Goal: Task Accomplishment & Management: Use online tool/utility

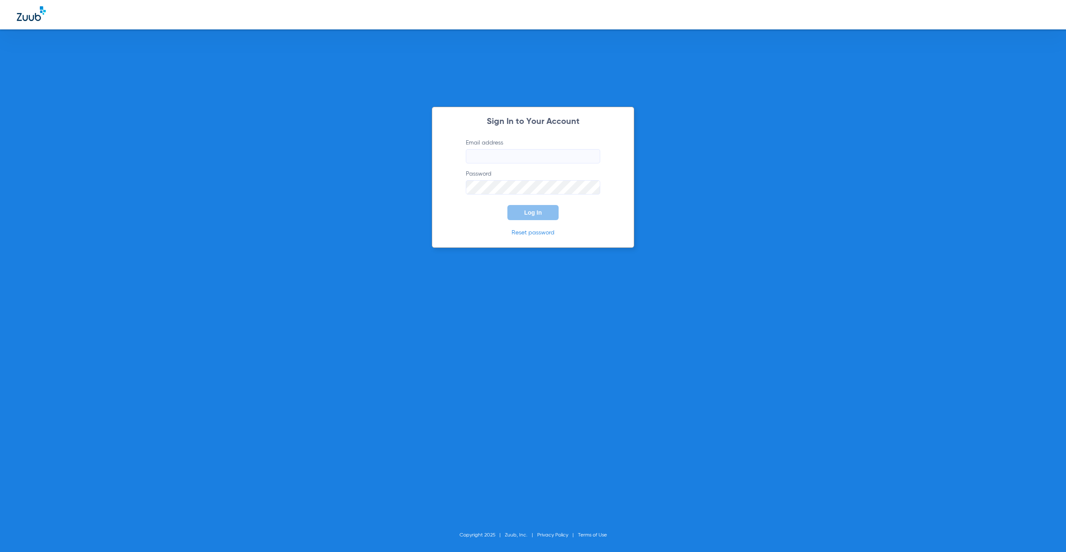
click at [515, 157] on input "Email address" at bounding box center [533, 156] width 134 height 14
type input "[PERSON_NAME][EMAIL_ADDRESS][PERSON_NAME][DOMAIN_NAME]"
click at [549, 203] on form "Email address [PERSON_NAME][EMAIL_ADDRESS][PERSON_NAME][DOMAIN_NAME] Password L…" at bounding box center [533, 179] width 160 height 81
click at [553, 211] on button "Log In" at bounding box center [532, 212] width 51 height 15
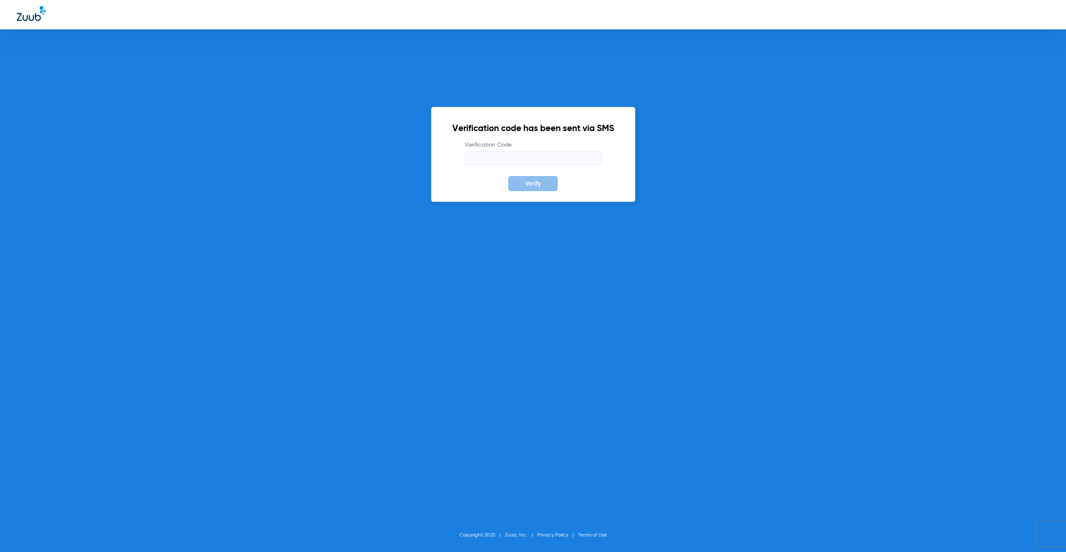
click at [524, 156] on input "Verification Code" at bounding box center [533, 158] width 136 height 14
type input "666146"
click at [508, 176] on button "Verify" at bounding box center [533, 183] width 50 height 15
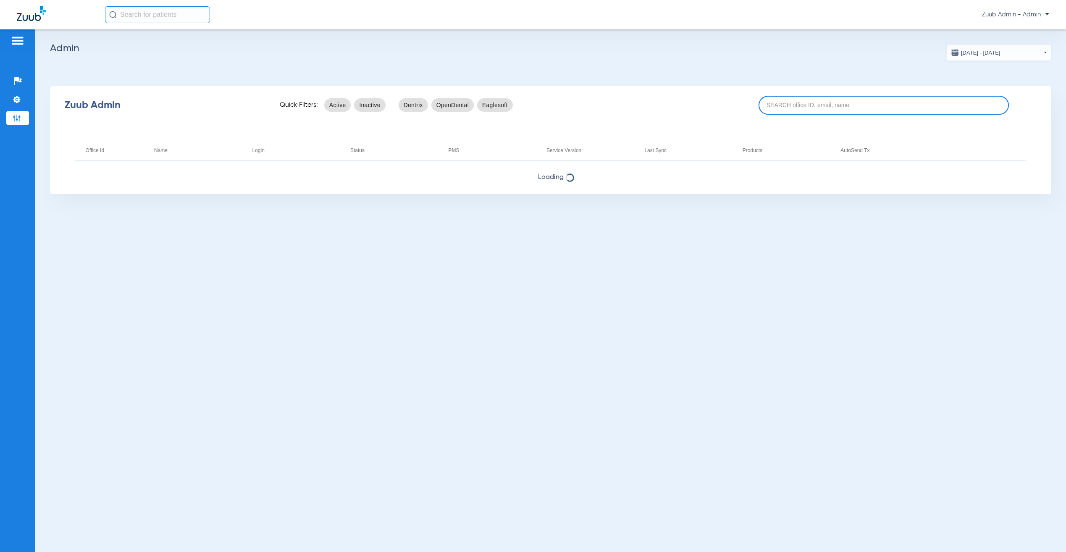
click at [940, 107] on input at bounding box center [883, 105] width 250 height 19
paste input "17005536"
type input "17005536"
click at [842, 109] on input "17005536" at bounding box center [883, 105] width 250 height 19
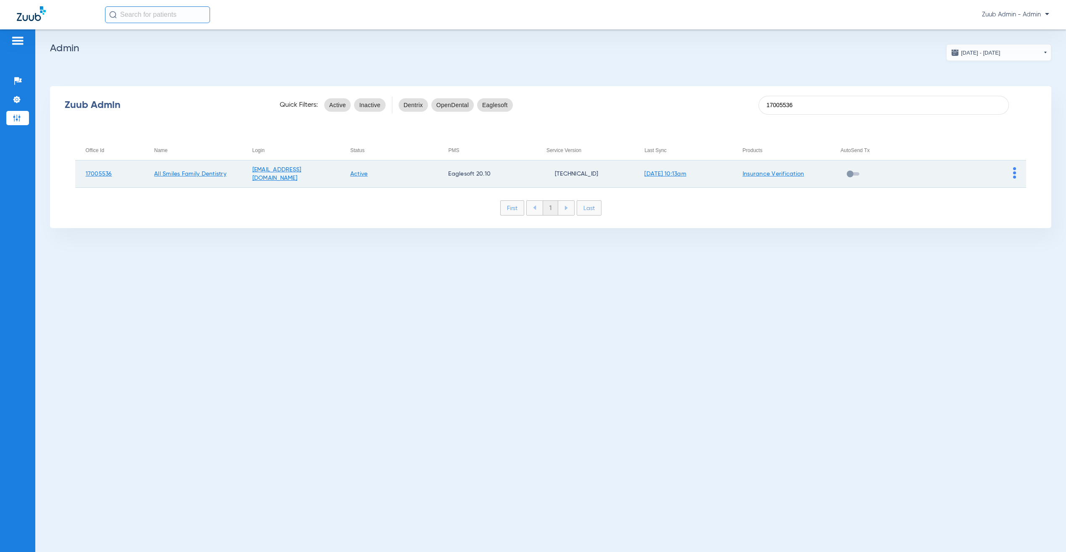
click at [1013, 170] on img at bounding box center [1014, 172] width 3 height 11
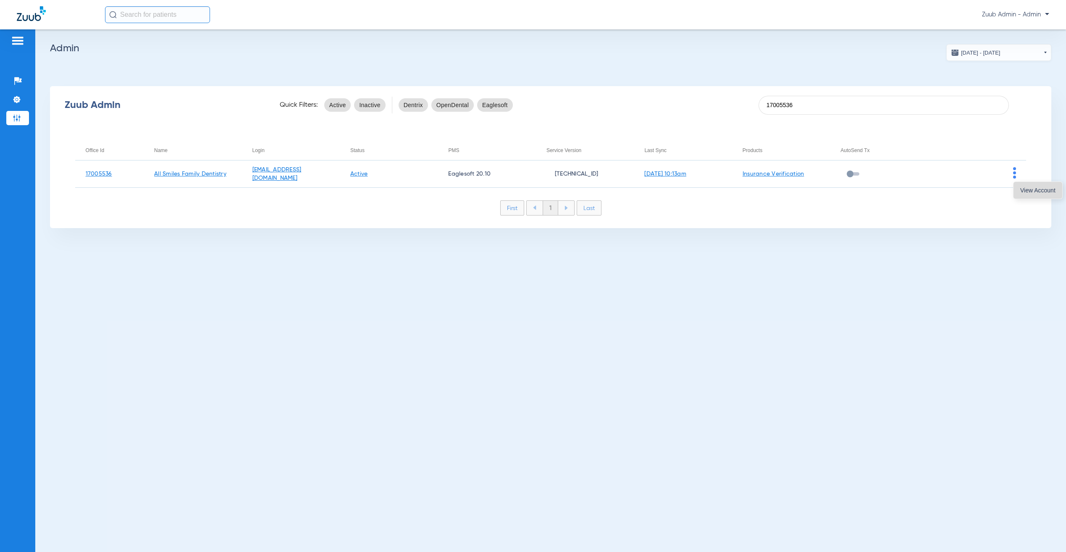
click at [1030, 190] on span "View Account" at bounding box center [1037, 190] width 35 height 6
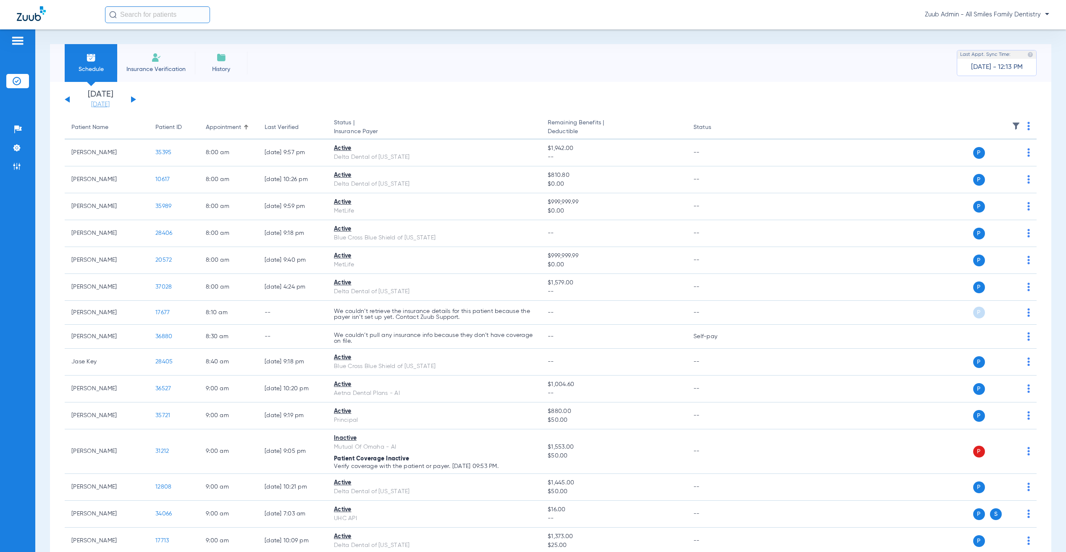
click at [97, 105] on link "[DATE]" at bounding box center [100, 104] width 50 height 8
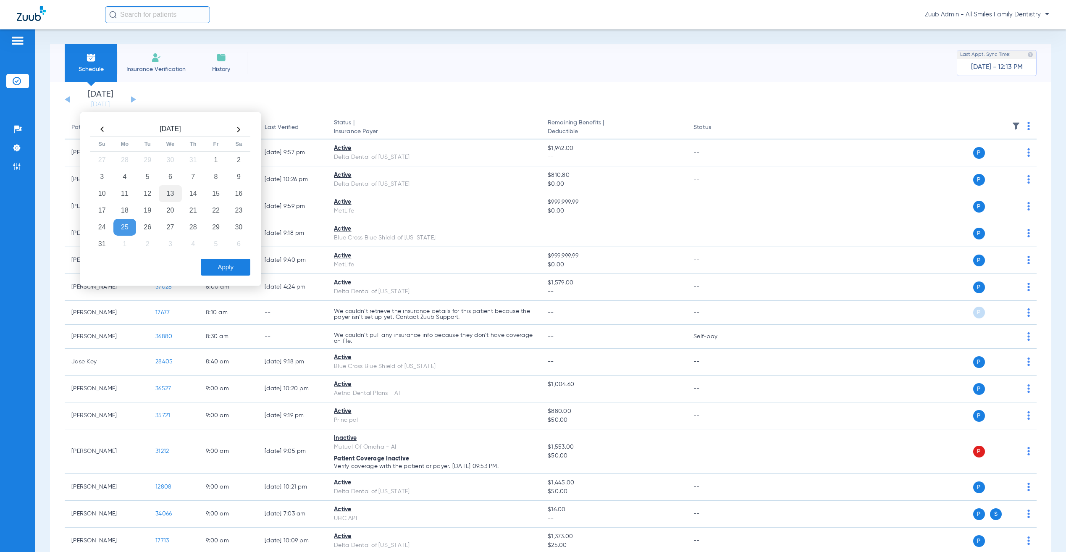
click at [168, 194] on td "13" at bounding box center [170, 193] width 23 height 17
click at [214, 267] on button "Apply" at bounding box center [226, 267] width 50 height 17
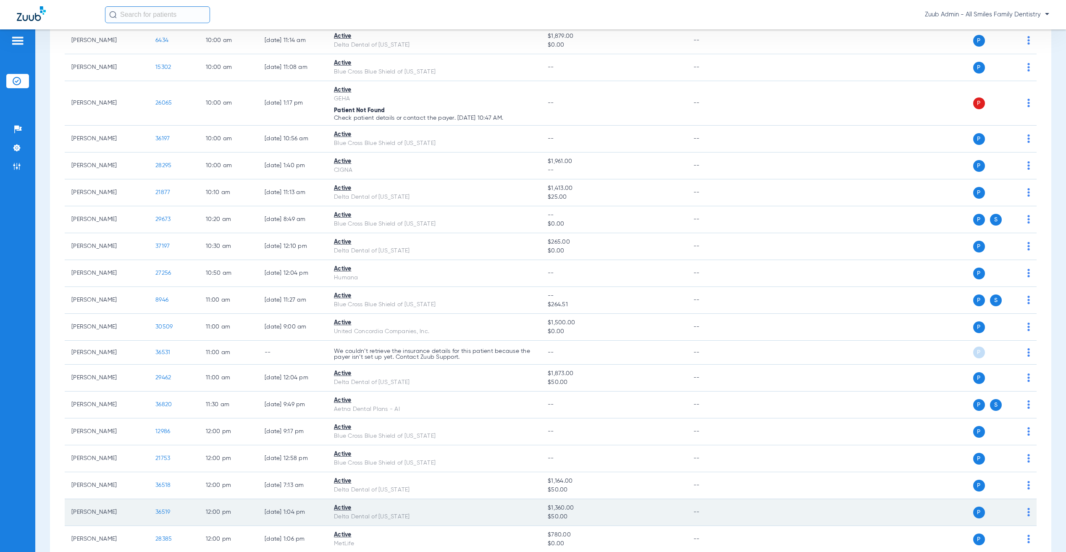
scroll to position [749, 0]
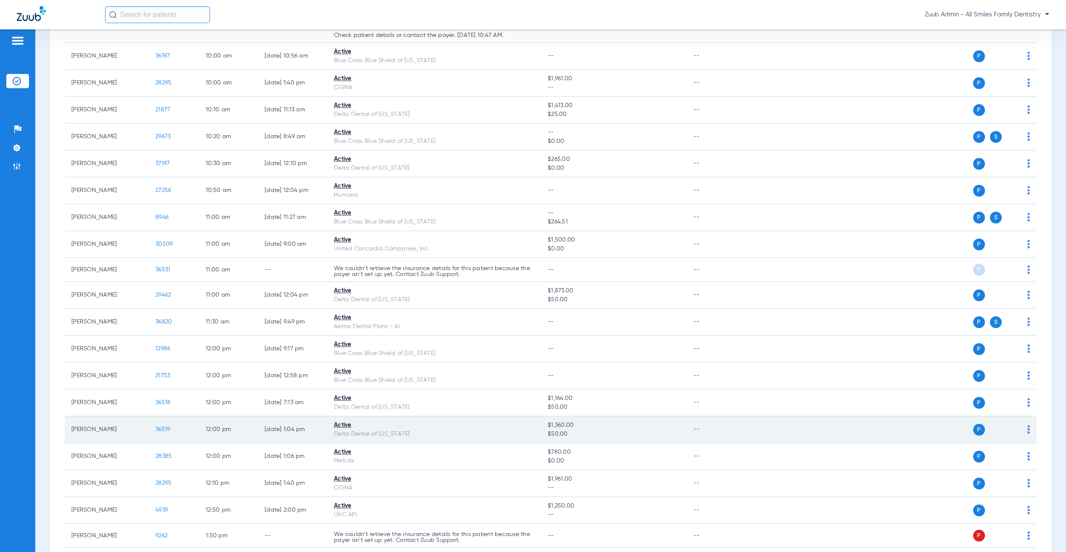
click at [165, 432] on span "36519" at bounding box center [162, 429] width 15 height 6
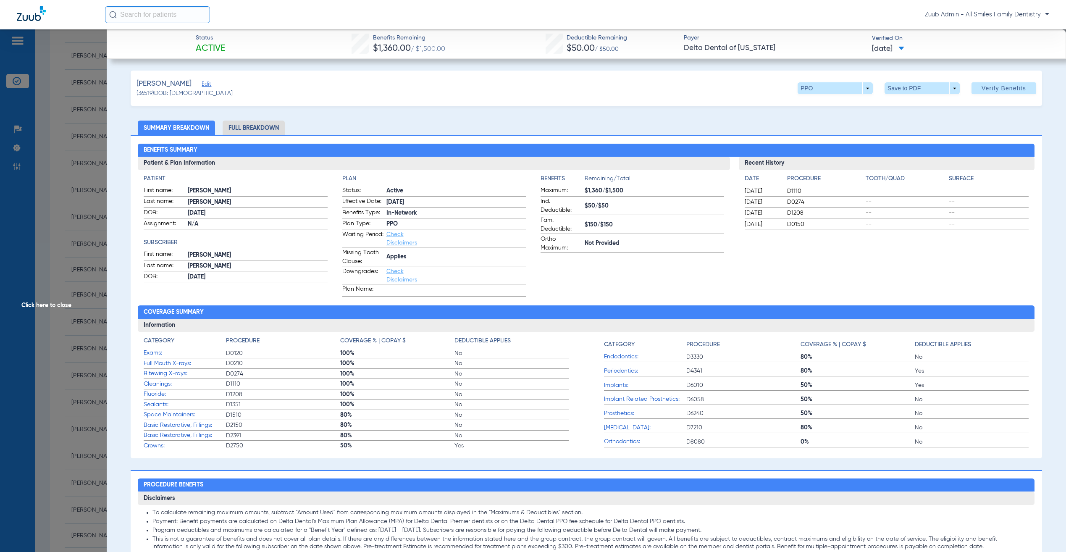
click at [199, 89] on span "(36519) DOB: [DEMOGRAPHIC_DATA]" at bounding box center [184, 93] width 96 height 9
click at [202, 86] on span "Edit" at bounding box center [206, 85] width 8 height 8
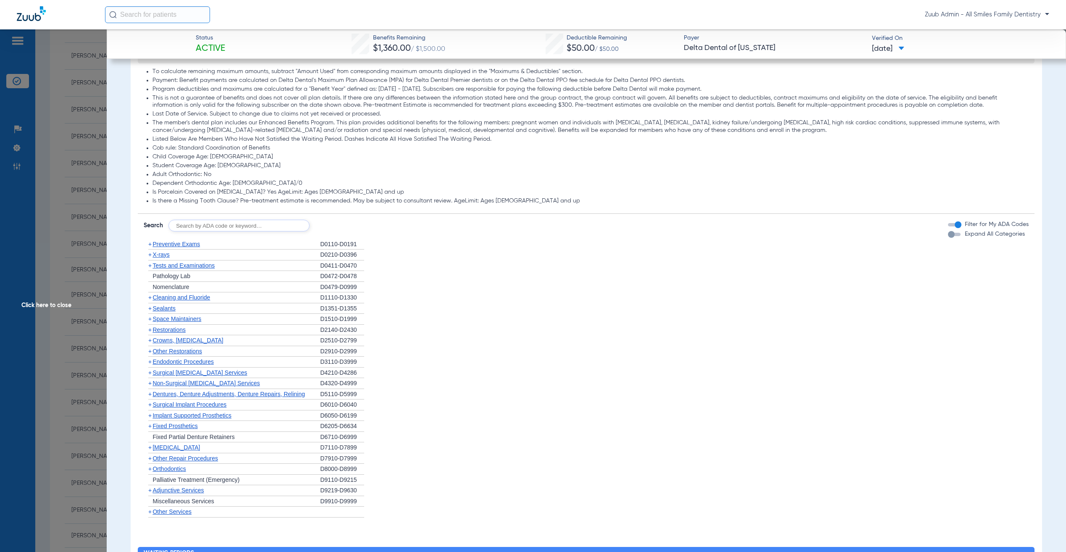
scroll to position [601, 0]
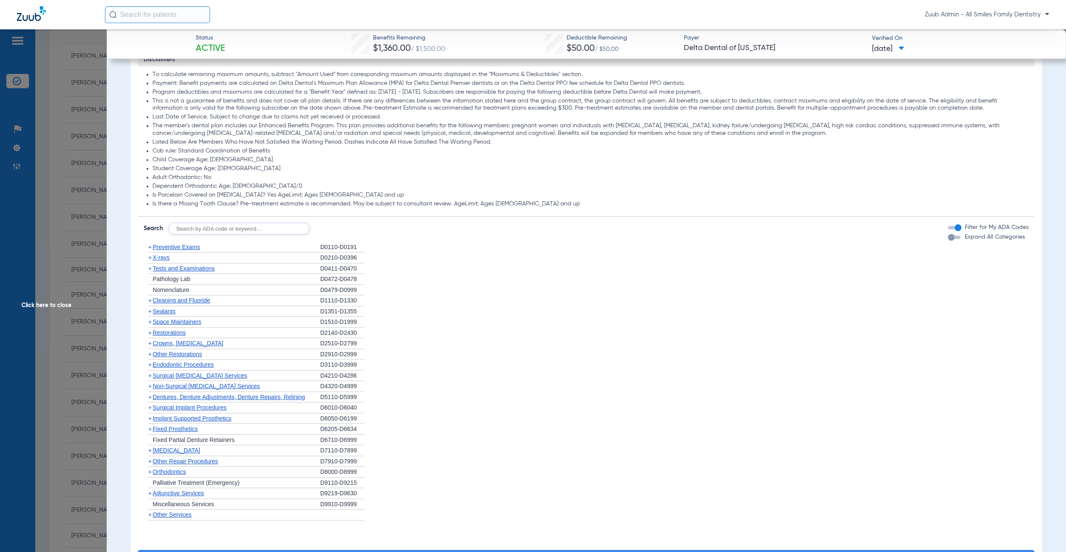
click at [948, 238] on div "button" at bounding box center [951, 237] width 7 height 7
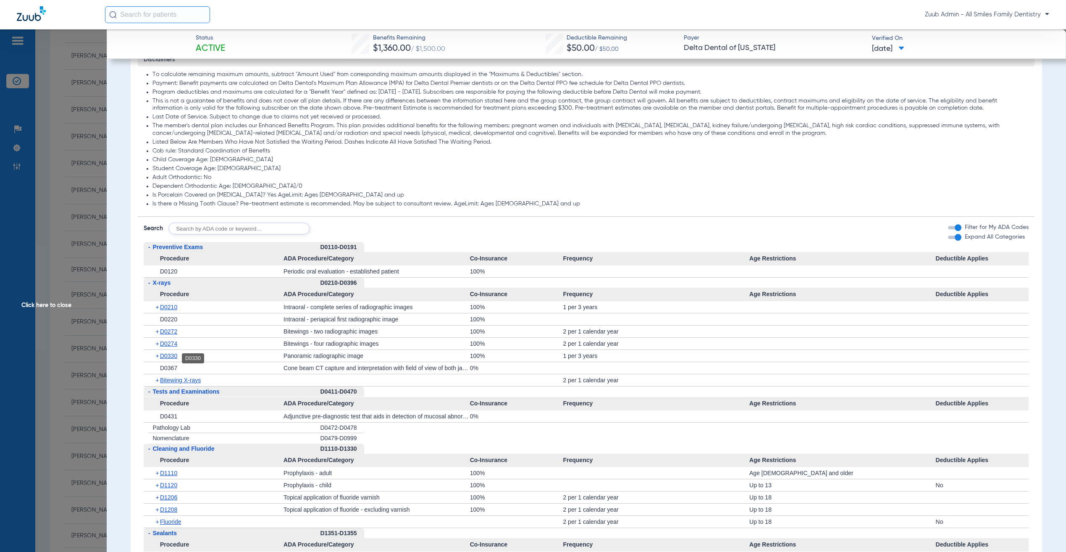
click at [165, 358] on span "D0330" at bounding box center [168, 355] width 17 height 7
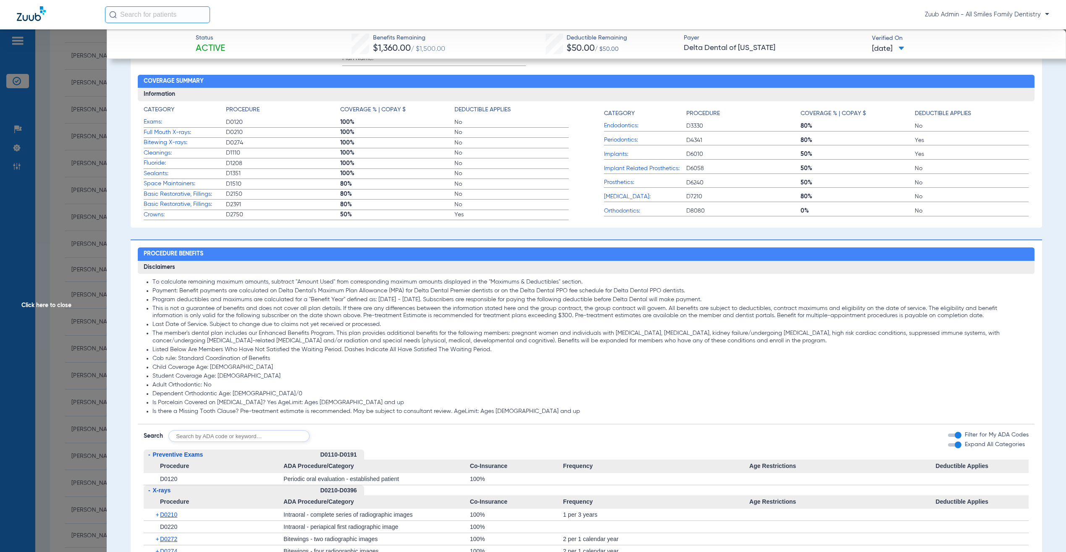
scroll to position [0, 0]
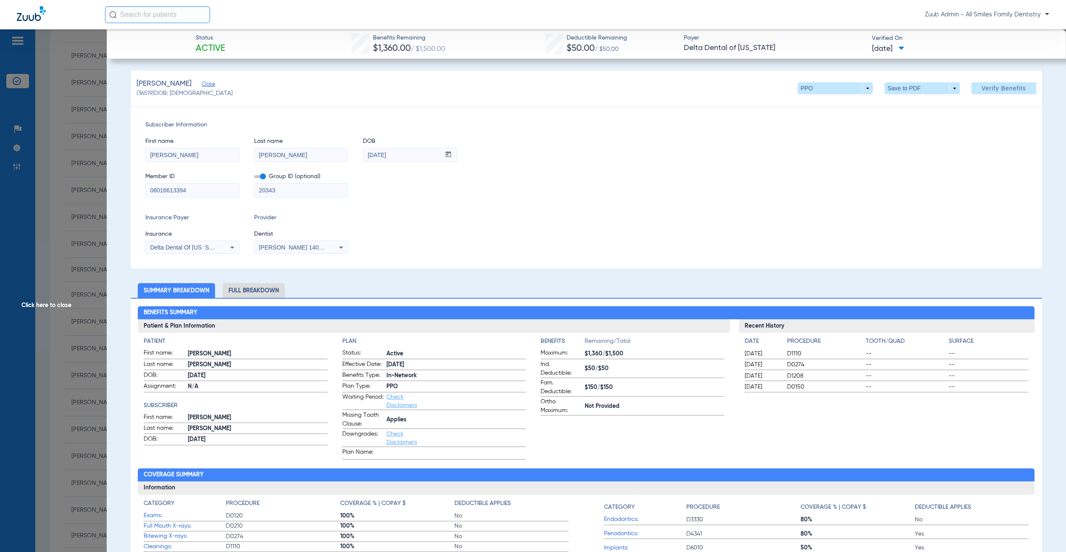
click at [901, 81] on div "[PERSON_NAME] (36519) DOB: [DEMOGRAPHIC_DATA] PPO arrow_drop_down Save to PDF a…" at bounding box center [586, 88] width 911 height 35
click at [899, 82] on span at bounding box center [921, 88] width 75 height 12
click at [895, 101] on button "insert_drive_file Save to PDF" at bounding box center [906, 105] width 63 height 17
click at [971, 86] on span at bounding box center [1003, 88] width 65 height 20
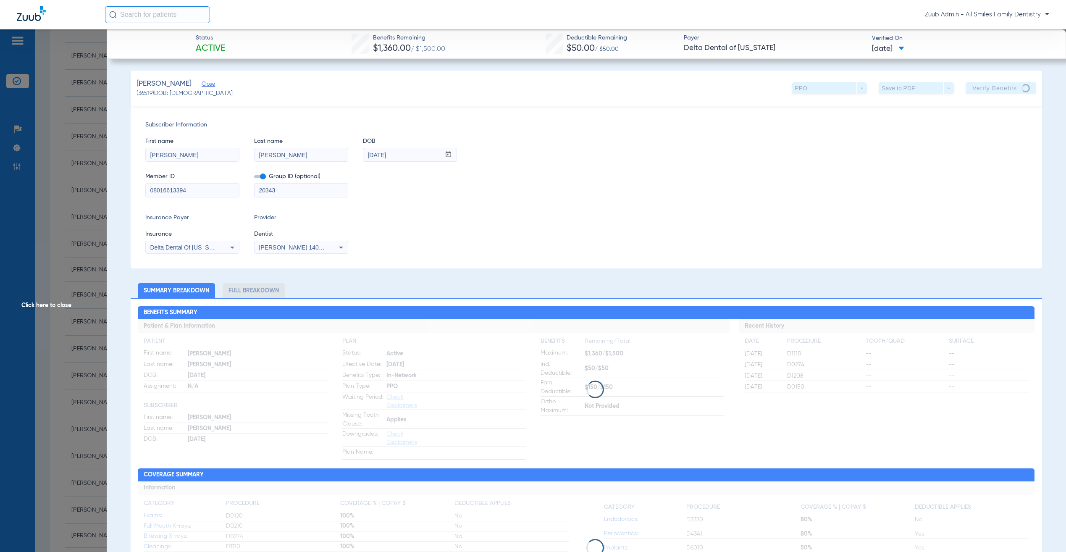
click at [202, 195] on input "08016613394" at bounding box center [192, 189] width 93 height 13
click at [708, 168] on div "Member ID 08016613394 Group ID (optional) 20343" at bounding box center [586, 181] width 882 height 32
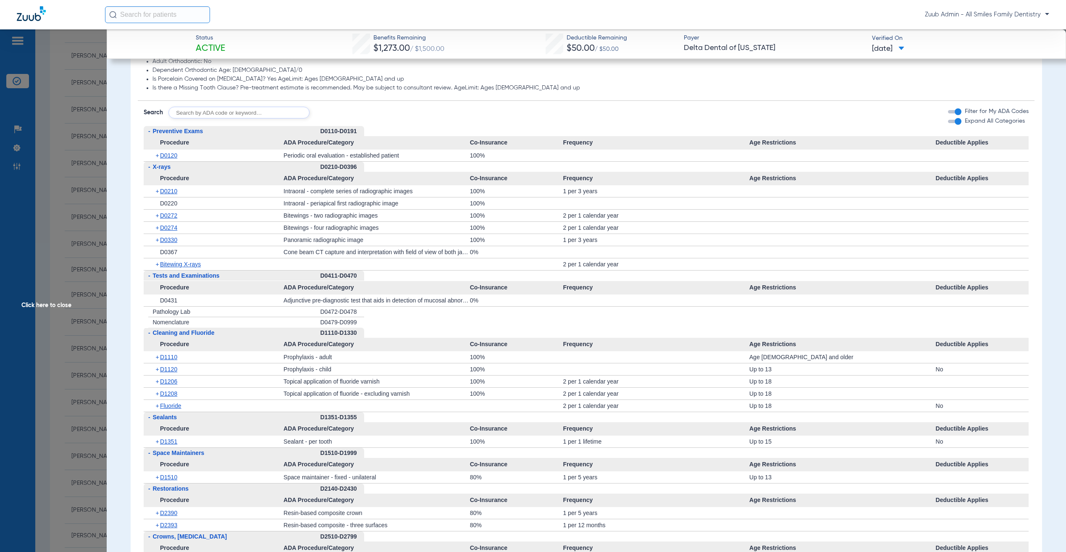
scroll to position [712, 0]
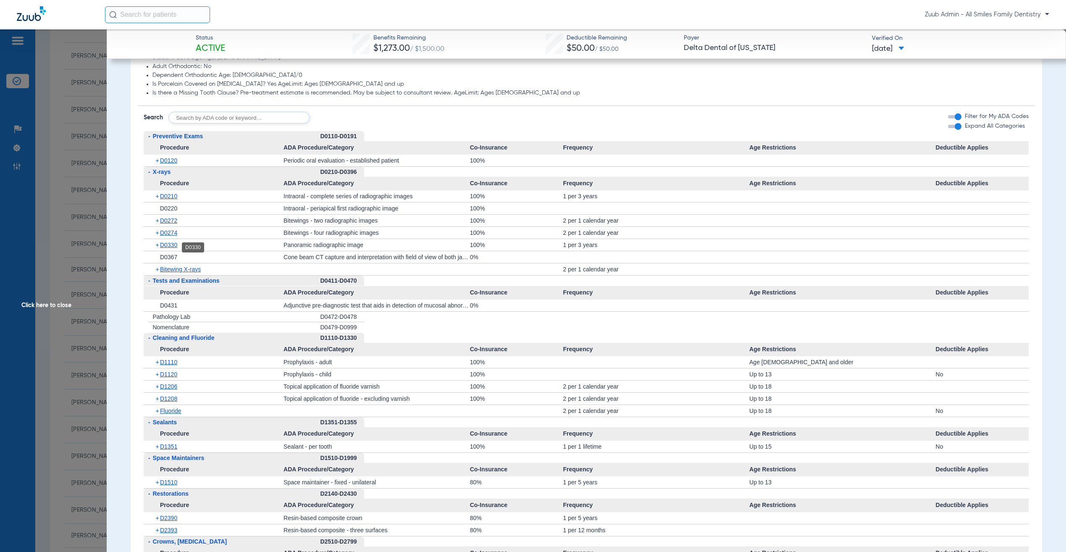
click at [167, 248] on span "D0330" at bounding box center [168, 244] width 17 height 7
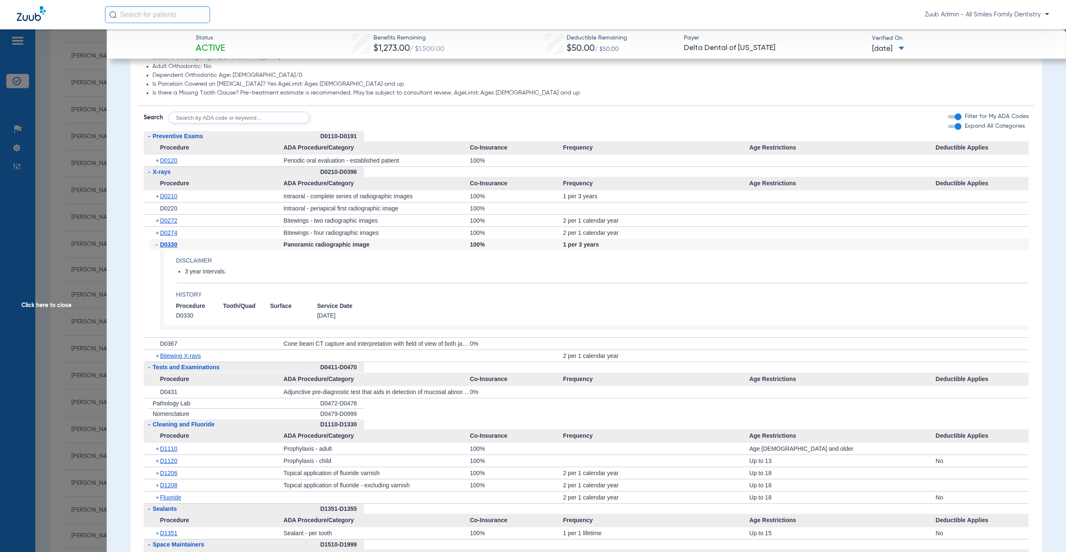
scroll to position [790, 0]
